Goal: Task Accomplishment & Management: Use online tool/utility

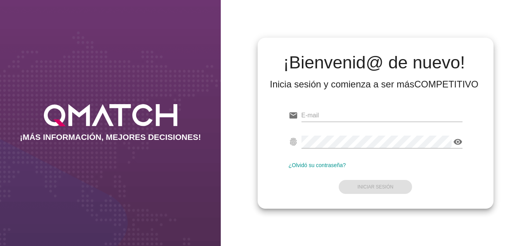
type input "[EMAIL_ADDRESS][DOMAIN_NAME]"
click at [299, 195] on form "email [EMAIL_ADDRESS][DOMAIN_NAME] fingerprint visibility ¿Olvidó su contraseña…" at bounding box center [376, 150] width 174 height 92
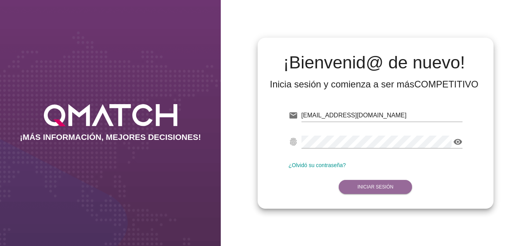
click at [348, 191] on button "Iniciar Sesión" at bounding box center [375, 187] width 73 height 14
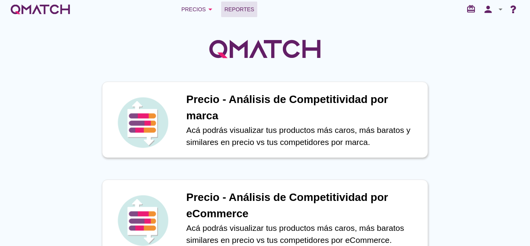
click at [237, 9] on span "Reportes" at bounding box center [239, 9] width 30 height 9
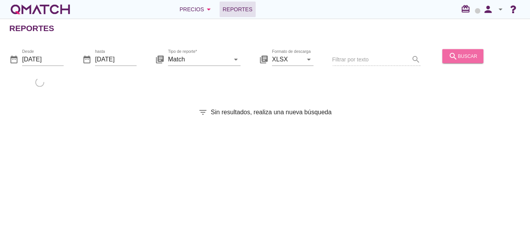
click at [445, 50] on button "search buscar" at bounding box center [463, 56] width 41 height 14
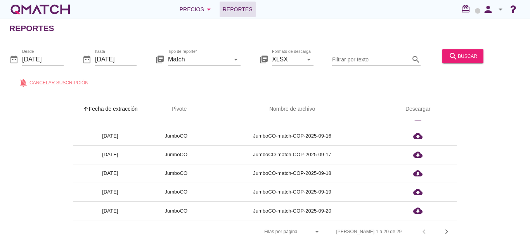
scroll to position [3, 0]
click at [449, 232] on icon "chevron_right" at bounding box center [446, 231] width 9 height 9
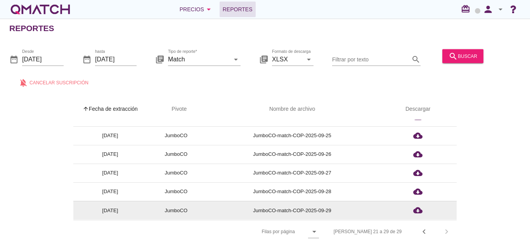
scroll to position [68, 0]
click at [424, 210] on div "cloud_download" at bounding box center [418, 210] width 28 height 9
